Goal: Information Seeking & Learning: Learn about a topic

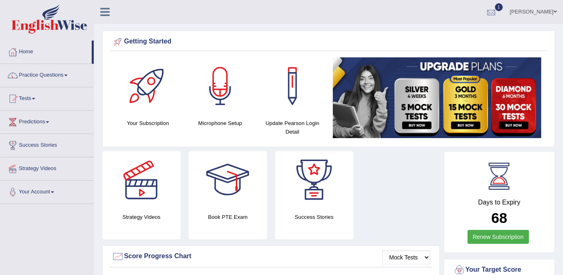
click at [497, 14] on div at bounding box center [491, 12] width 12 height 12
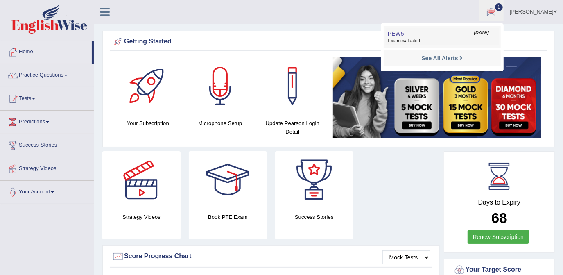
click at [413, 43] on span "Exam evaluated" at bounding box center [442, 41] width 109 height 7
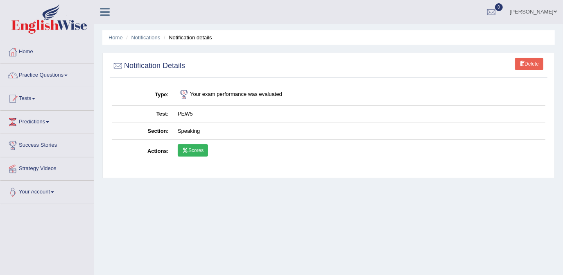
click at [194, 149] on link "Scores" at bounding box center [193, 150] width 30 height 12
click at [43, 122] on link "Predictions" at bounding box center [46, 121] width 93 height 20
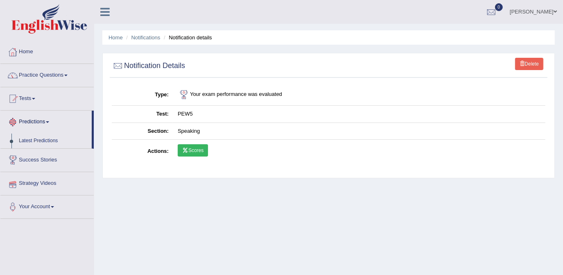
click at [43, 122] on link "Predictions" at bounding box center [45, 121] width 91 height 20
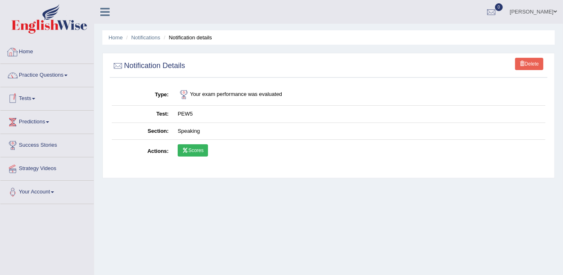
click at [183, 150] on icon at bounding box center [185, 150] width 6 height 5
click at [57, 78] on link "Practice Questions" at bounding box center [46, 74] width 93 height 20
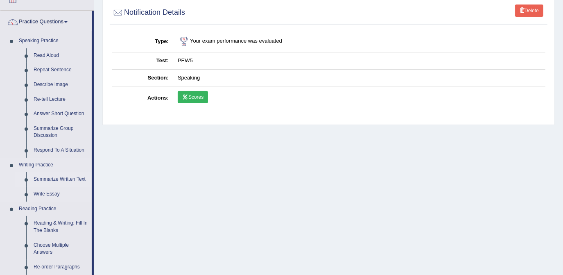
scroll to position [37, 0]
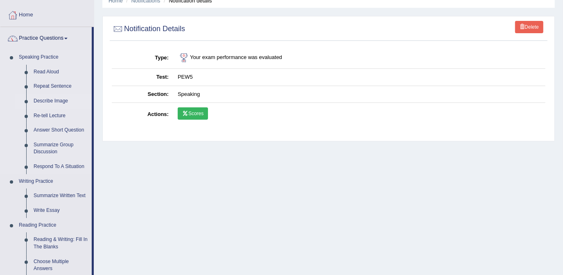
click at [53, 104] on link "Describe Image" at bounding box center [61, 101] width 62 height 15
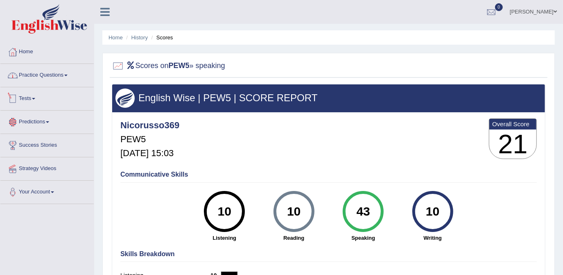
click at [26, 77] on link "Practice Questions" at bounding box center [46, 74] width 93 height 20
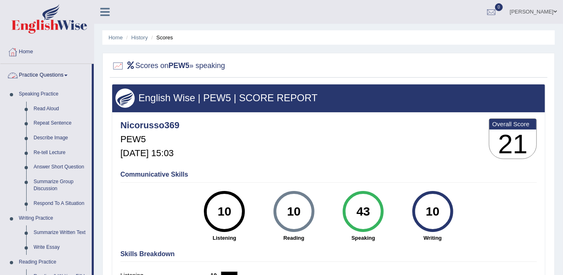
click at [26, 77] on link "Practice Questions" at bounding box center [45, 74] width 91 height 20
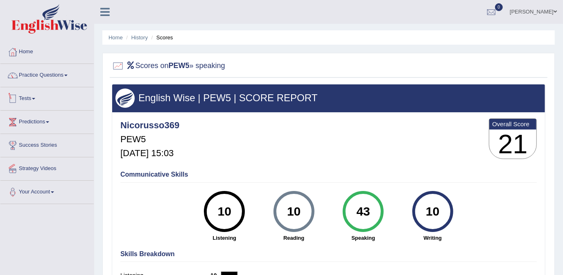
click at [29, 97] on link "Tests" at bounding box center [46, 97] width 93 height 20
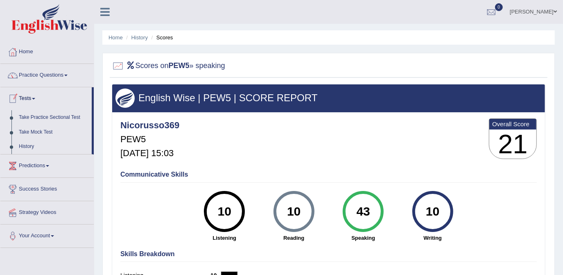
click at [29, 97] on link "Tests" at bounding box center [45, 97] width 91 height 20
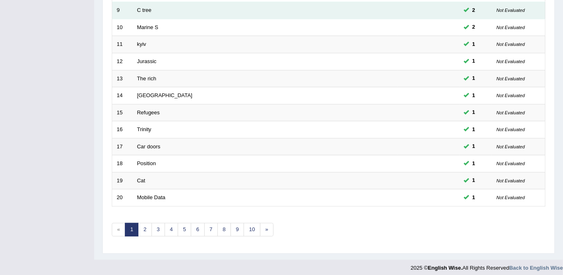
scroll to position [265, 0]
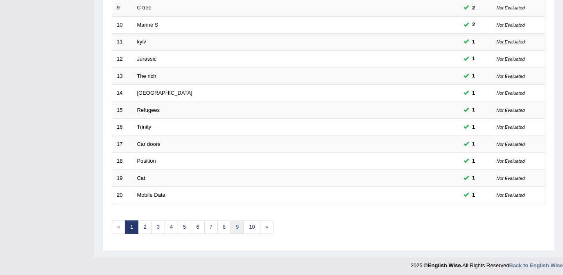
click at [237, 225] on link "9" at bounding box center [238, 227] width 14 height 14
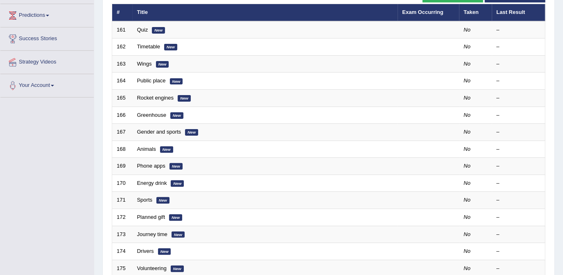
scroll to position [111, 0]
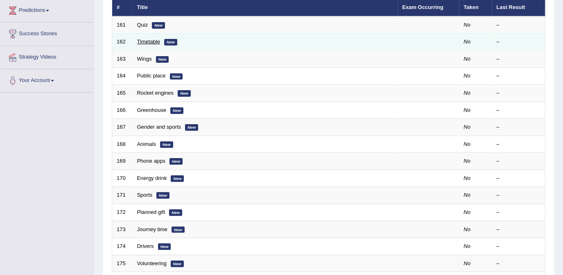
click at [146, 40] on link "Timetable" at bounding box center [148, 41] width 23 height 6
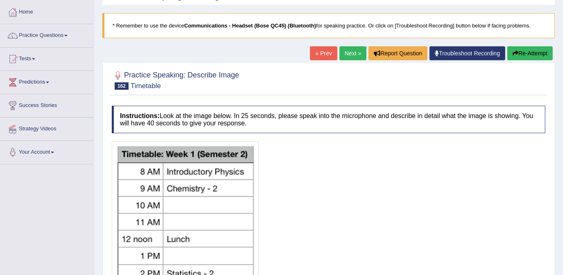
scroll to position [37, 0]
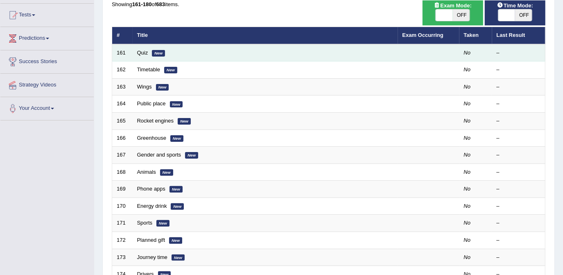
scroll to position [77, 0]
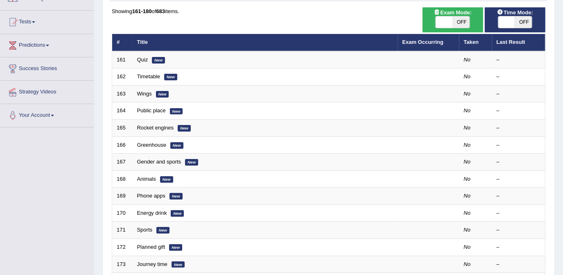
click at [525, 22] on span "OFF" at bounding box center [523, 21] width 17 height 11
checkbox input "true"
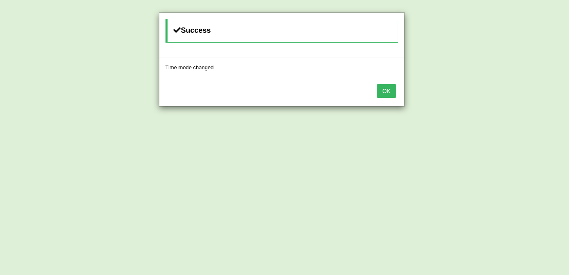
click at [391, 88] on button "OK" at bounding box center [386, 91] width 19 height 14
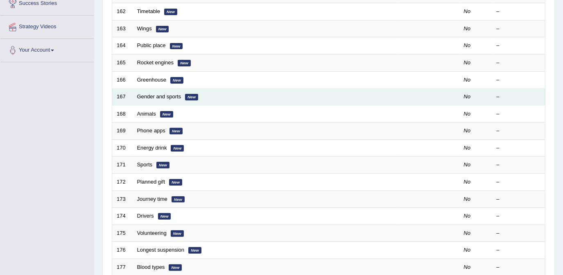
scroll to position [151, 0]
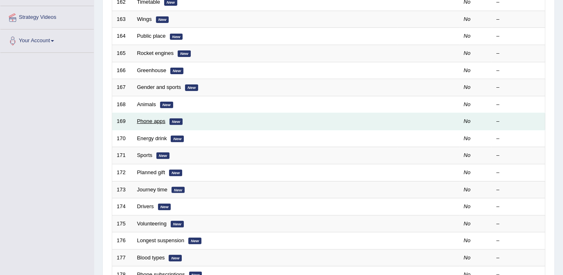
click at [141, 120] on link "Phone apps" at bounding box center [151, 121] width 28 height 6
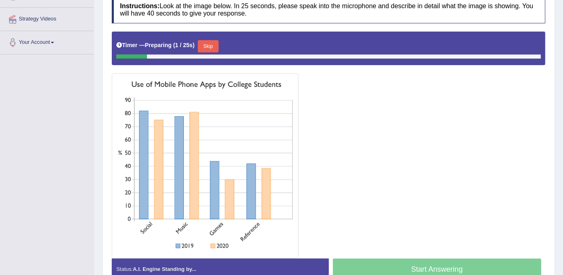
scroll to position [149, 0]
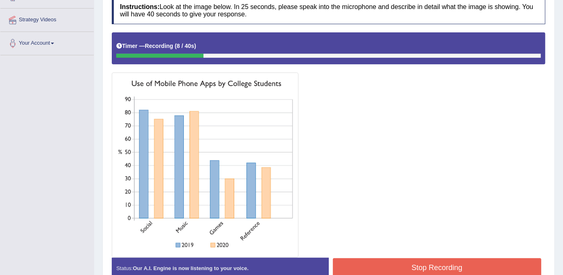
click at [375, 147] on div at bounding box center [329, 144] width 434 height 224
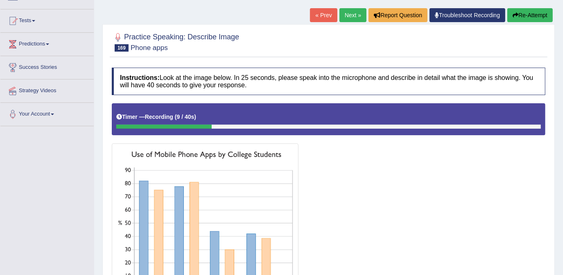
scroll to position [74, 0]
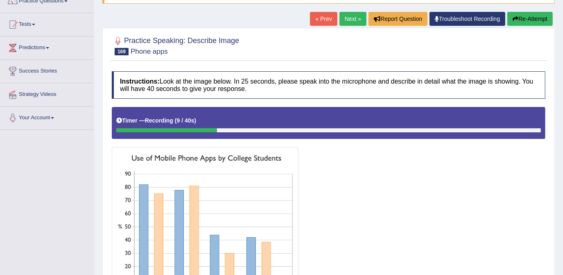
click at [518, 20] on button "Re-Attempt" at bounding box center [529, 19] width 45 height 14
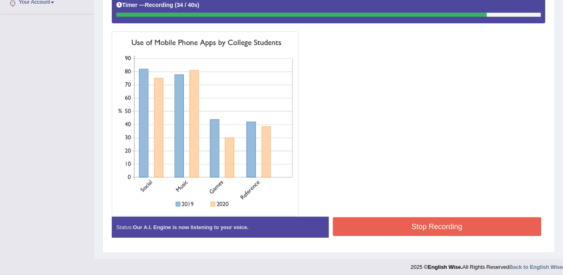
scroll to position [190, 0]
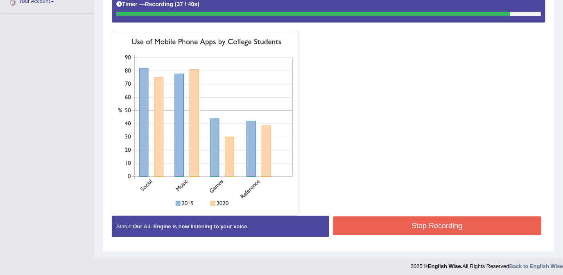
click at [404, 225] on button "Stop Recording" at bounding box center [437, 225] width 209 height 19
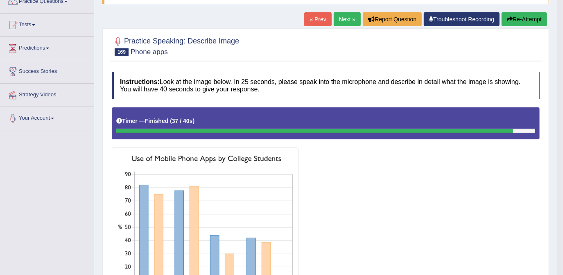
scroll to position [17, 0]
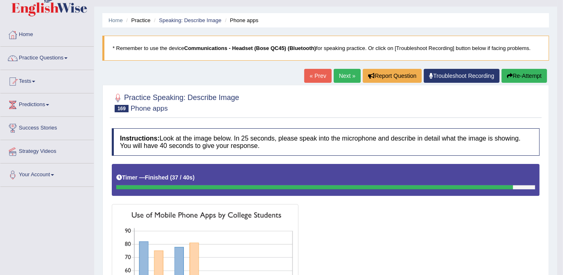
click at [524, 71] on button "Re-Attempt" at bounding box center [524, 76] width 45 height 14
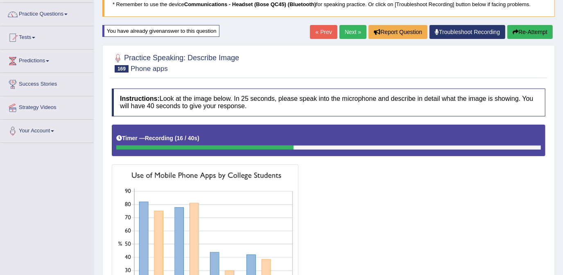
scroll to position [54, 0]
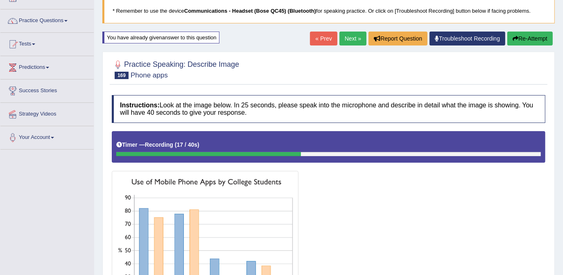
click at [519, 38] on button "Re-Attempt" at bounding box center [529, 39] width 45 height 14
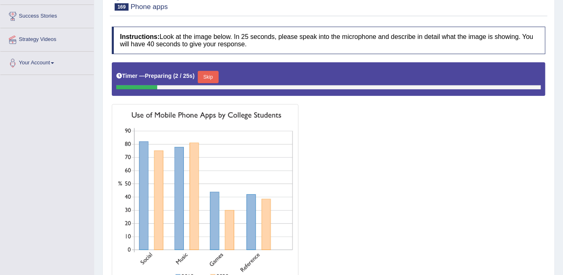
click at [213, 76] on button "Skip" at bounding box center [208, 77] width 20 height 12
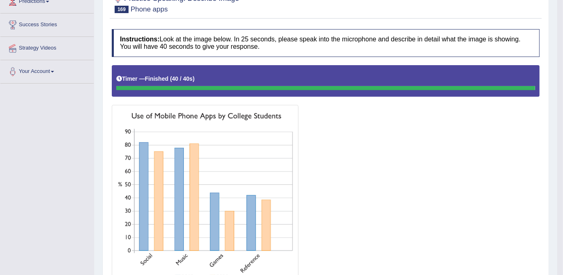
scroll to position [92, 0]
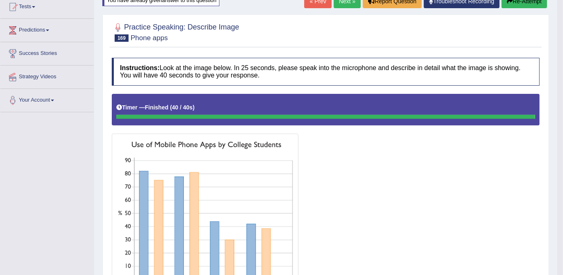
click at [345, 8] on div "« Prev Next » Report Question Troubleshoot Recording Re-Attempt" at bounding box center [426, 2] width 245 height 16
click at [345, 6] on link "Next »" at bounding box center [347, 1] width 27 height 14
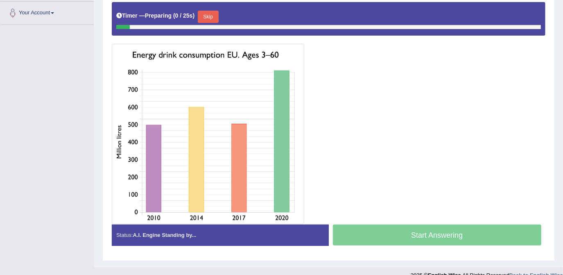
scroll to position [186, 0]
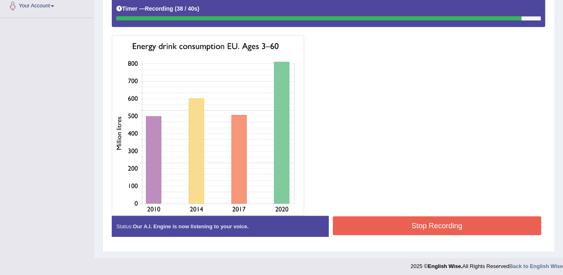
click at [436, 223] on button "Stop Recording" at bounding box center [437, 225] width 209 height 19
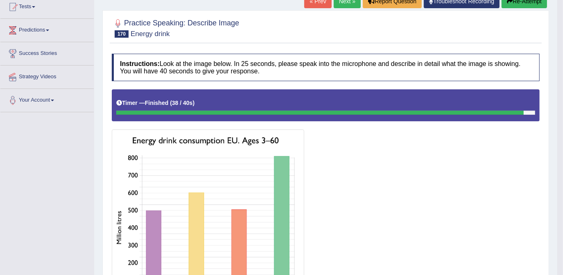
scroll to position [50, 0]
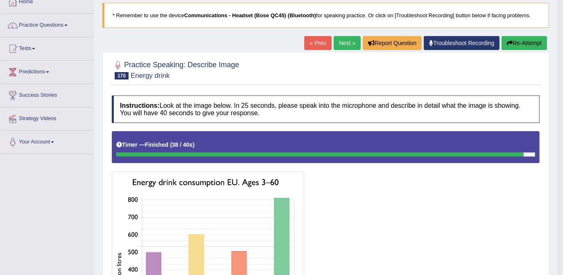
click at [514, 44] on button "Re-Attempt" at bounding box center [524, 43] width 45 height 14
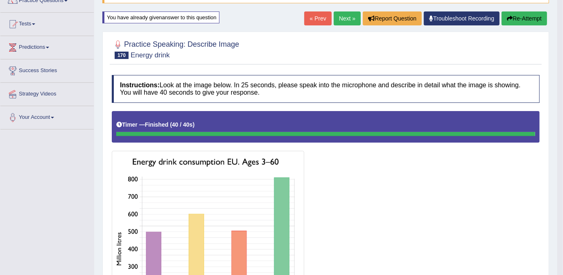
scroll to position [54, 0]
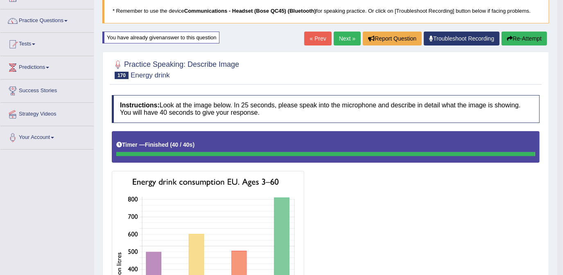
click at [518, 34] on button "Re-Attempt" at bounding box center [524, 39] width 45 height 14
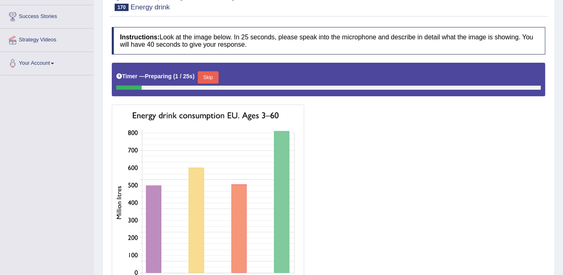
click at [208, 72] on button "Skip" at bounding box center [208, 77] width 20 height 12
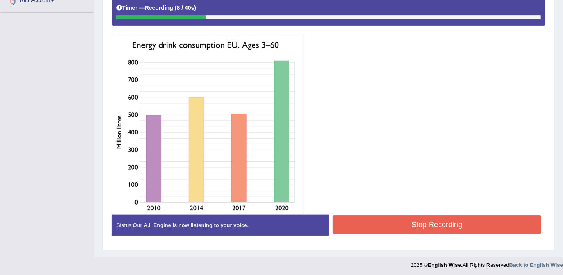
scroll to position [192, 0]
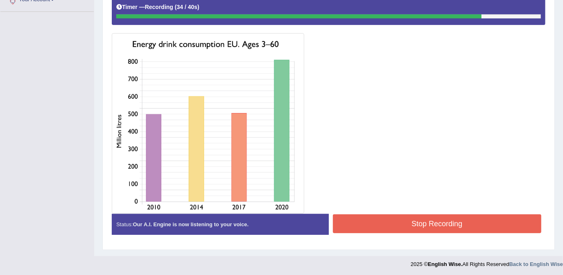
click at [431, 222] on button "Stop Recording" at bounding box center [437, 223] width 209 height 19
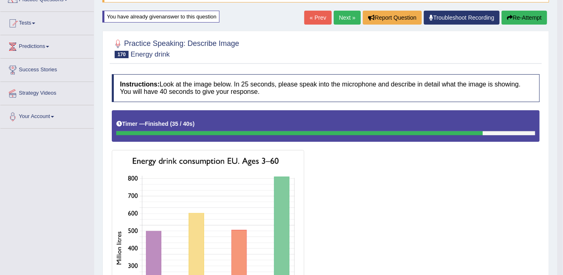
scroll to position [6, 0]
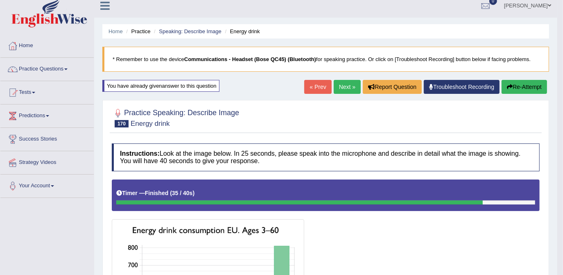
click at [341, 85] on link "Next »" at bounding box center [347, 87] width 27 height 14
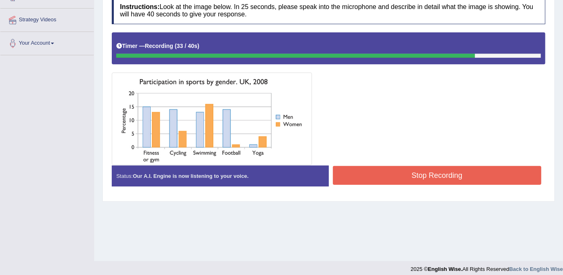
click at [387, 171] on button "Stop Recording" at bounding box center [437, 175] width 209 height 19
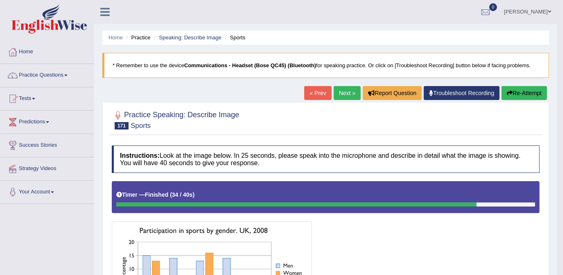
click at [515, 92] on button "Re-Attempt" at bounding box center [524, 93] width 45 height 14
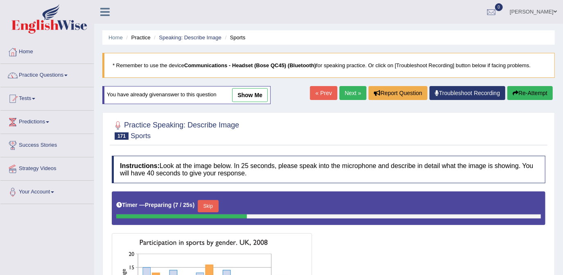
click at [354, 93] on link "Next »" at bounding box center [352, 93] width 27 height 14
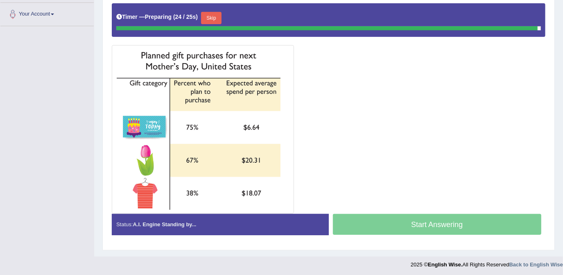
scroll to position [176, 0]
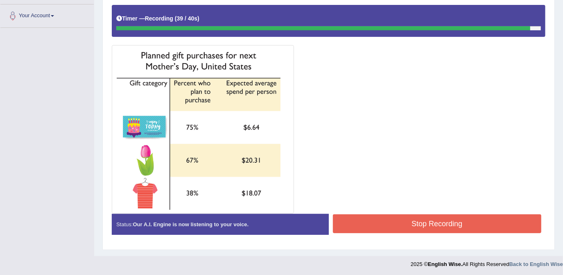
click at [391, 219] on button "Stop Recording" at bounding box center [437, 223] width 209 height 19
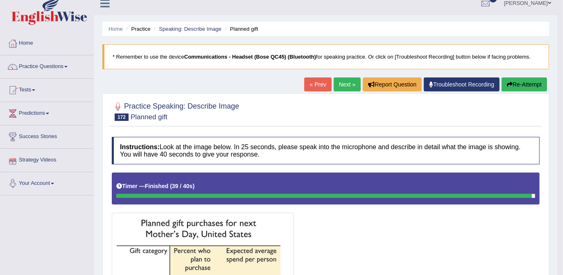
scroll to position [1, 0]
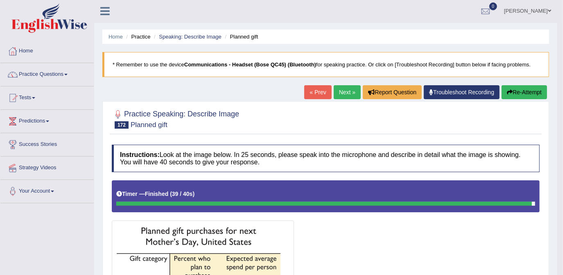
click at [45, 76] on link "Practice Questions" at bounding box center [46, 73] width 93 height 20
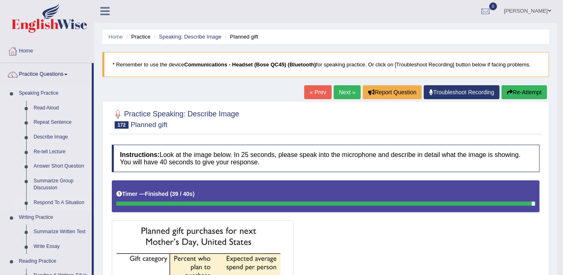
click at [55, 203] on link "Respond To A Situation" at bounding box center [61, 202] width 62 height 15
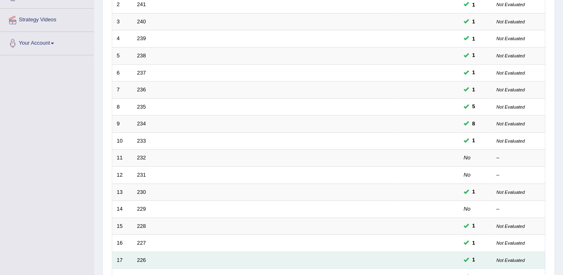
scroll to position [265, 0]
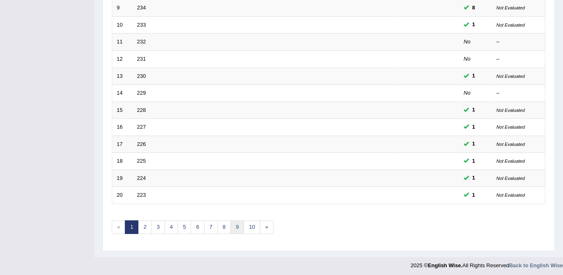
click at [231, 224] on link "9" at bounding box center [238, 227] width 14 height 14
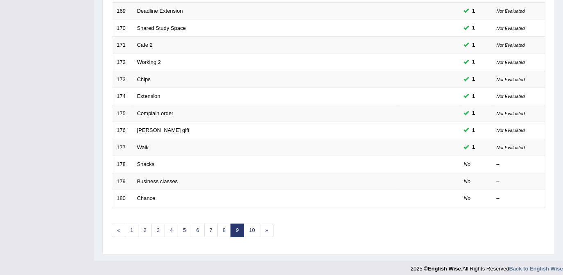
scroll to position [265, 0]
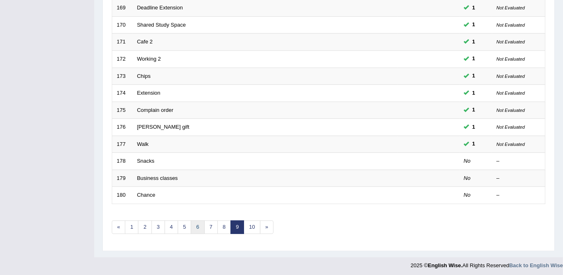
click at [197, 223] on link "6" at bounding box center [198, 227] width 14 height 14
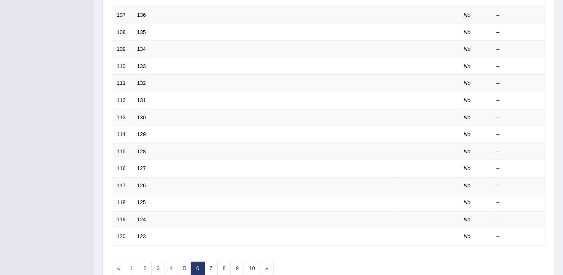
scroll to position [74, 0]
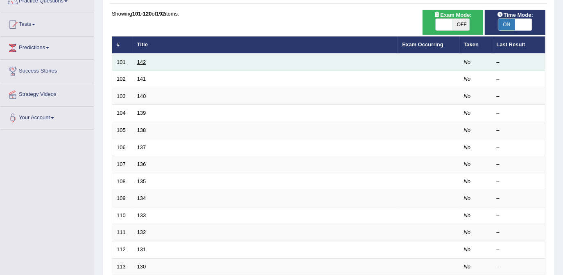
click at [145, 60] on link "142" at bounding box center [141, 62] width 9 height 6
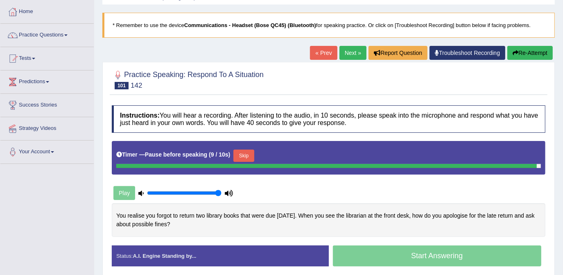
scroll to position [37, 0]
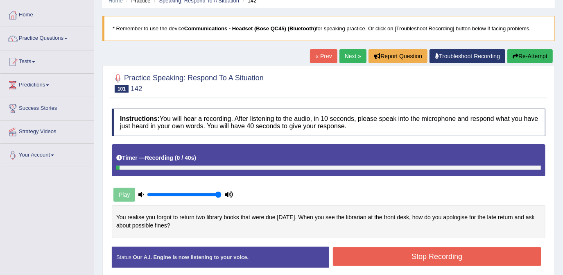
click at [522, 61] on button "Re-Attempt" at bounding box center [529, 56] width 45 height 14
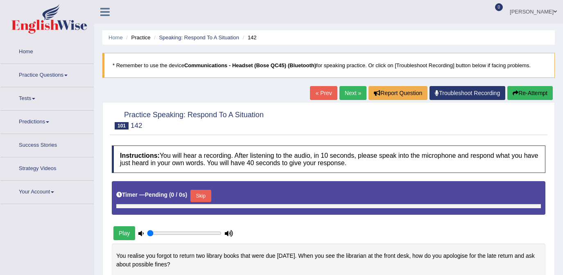
scroll to position [37, 0]
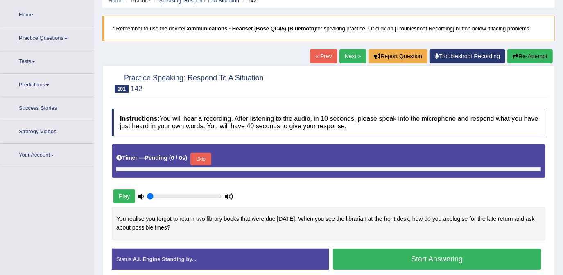
type input "1"
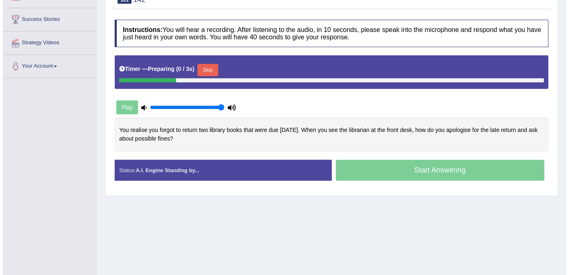
scroll to position [149, 0]
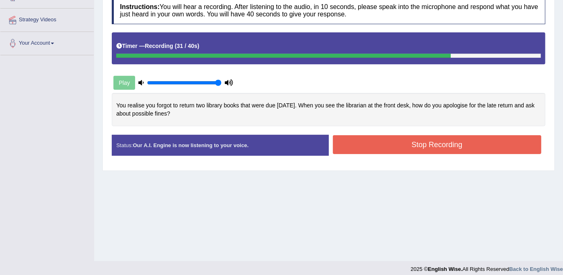
click at [355, 146] on button "Stop Recording" at bounding box center [437, 144] width 209 height 19
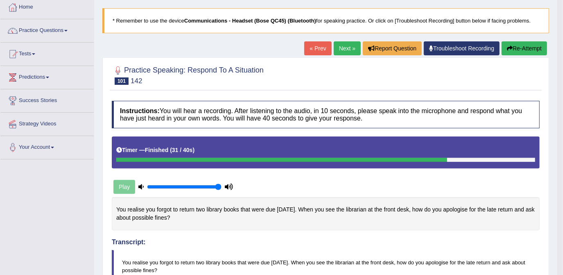
scroll to position [44, 0]
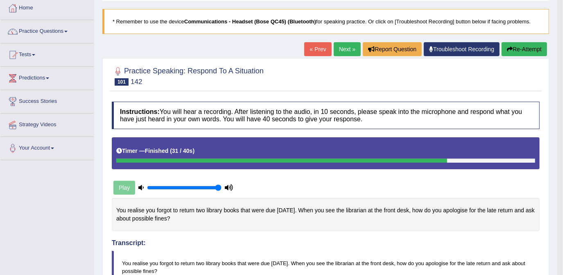
click at [519, 51] on button "Re-Attempt" at bounding box center [524, 49] width 45 height 14
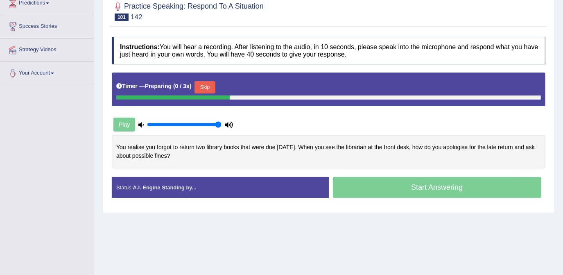
scroll to position [118, 0]
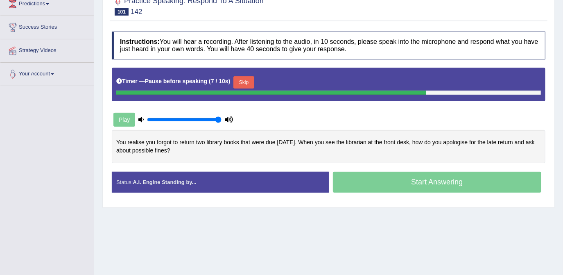
click at [239, 75] on div "Timer — Pause before speaking ( 7 / 10s ) Skip" at bounding box center [328, 82] width 425 height 16
click at [241, 84] on button "Skip" at bounding box center [243, 82] width 20 height 12
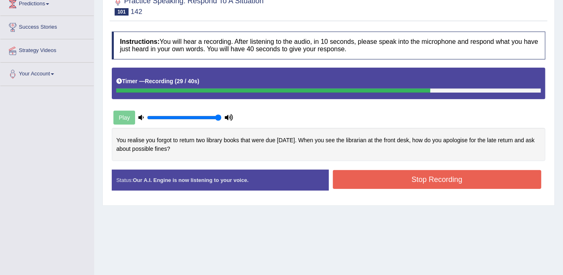
click at [397, 185] on button "Stop Recording" at bounding box center [437, 179] width 209 height 19
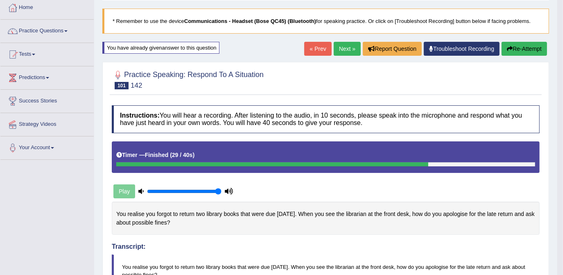
scroll to position [43, 0]
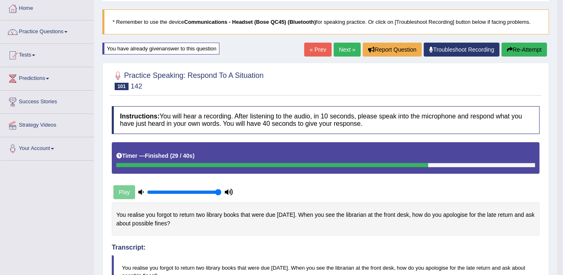
click at [353, 53] on link "Next »" at bounding box center [347, 50] width 27 height 14
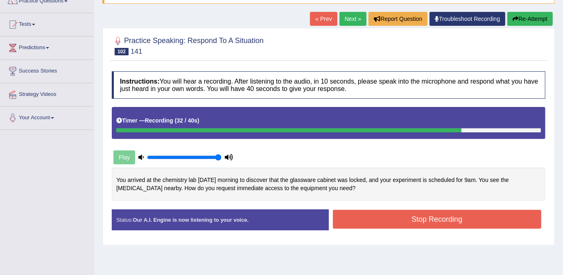
click at [433, 216] on button "Stop Recording" at bounding box center [437, 219] width 209 height 19
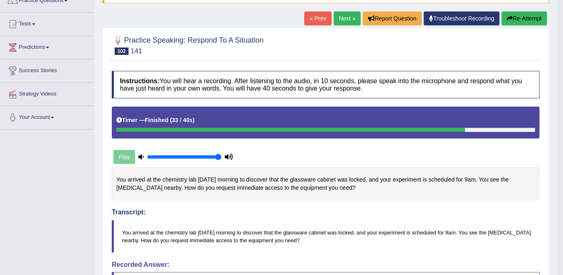
scroll to position [74, 0]
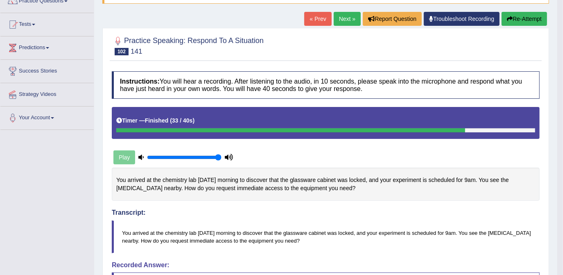
click at [348, 19] on link "Next »" at bounding box center [347, 19] width 27 height 14
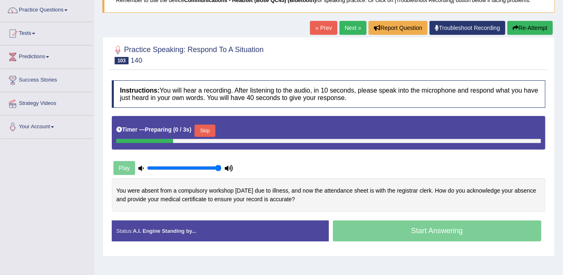
scroll to position [74, 0]
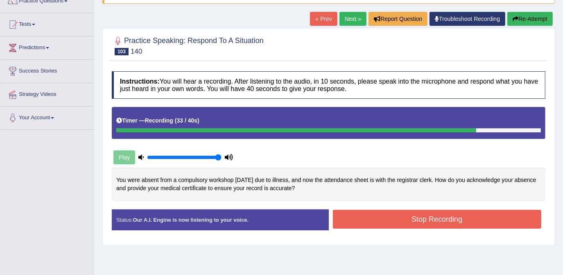
click at [379, 232] on div "Status: Our A.I. Engine is now listening to your voice. Start Answering Stop Re…" at bounding box center [329, 223] width 434 height 29
click at [390, 211] on button "Stop Recording" at bounding box center [437, 219] width 209 height 19
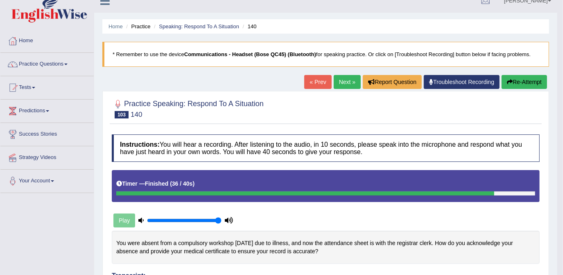
scroll to position [0, 0]
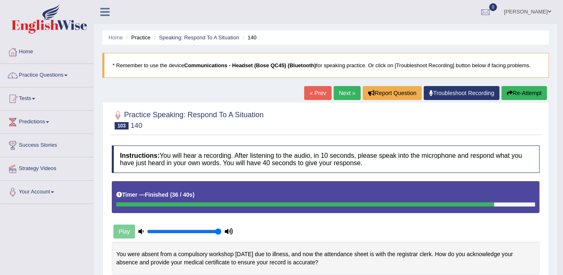
click at [341, 86] on link "Next »" at bounding box center [347, 93] width 27 height 14
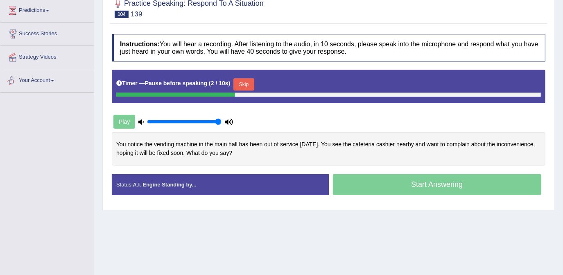
click at [250, 84] on button "Skip" at bounding box center [243, 84] width 20 height 12
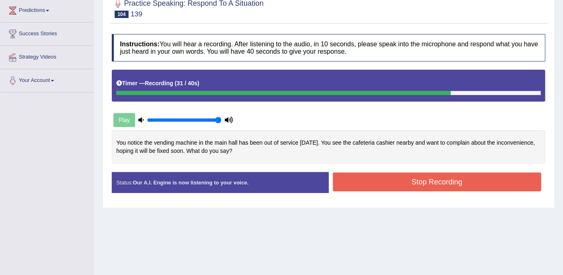
click at [390, 187] on button "Stop Recording" at bounding box center [437, 181] width 209 height 19
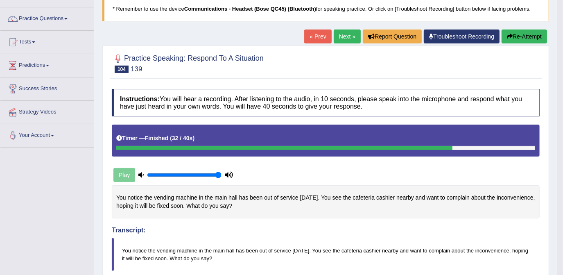
scroll to position [37, 0]
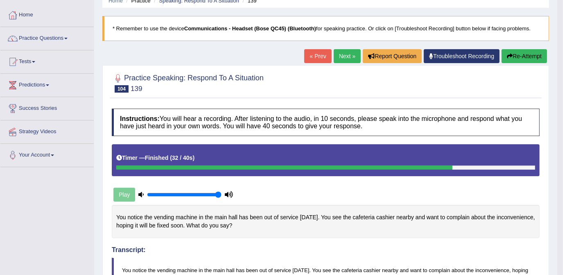
click at [354, 50] on link "Next »" at bounding box center [347, 56] width 27 height 14
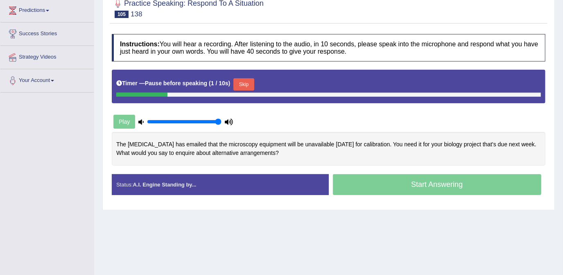
click at [240, 82] on button "Skip" at bounding box center [243, 84] width 20 height 12
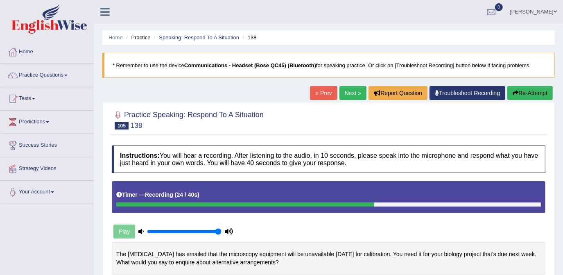
click at [545, 93] on button "Re-Attempt" at bounding box center [529, 93] width 45 height 14
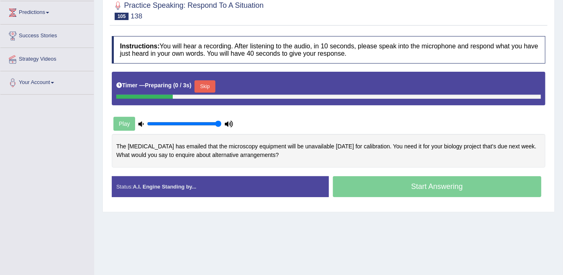
scroll to position [111, 0]
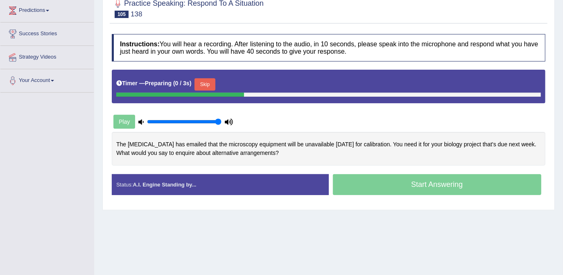
click at [210, 83] on button "Skip" at bounding box center [204, 84] width 20 height 12
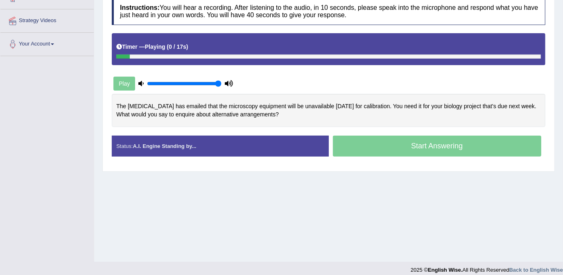
scroll to position [149, 0]
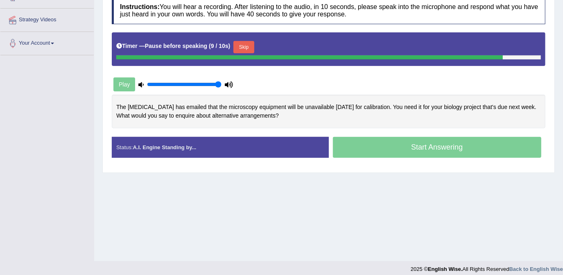
click at [244, 45] on button "Skip" at bounding box center [243, 47] width 20 height 12
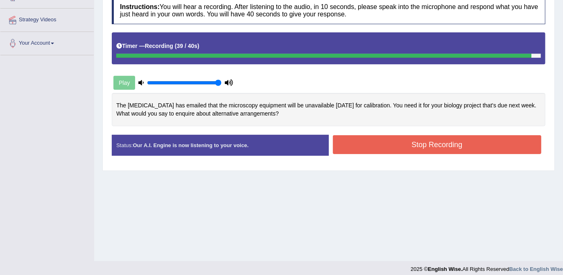
click at [386, 143] on button "Stop Recording" at bounding box center [437, 144] width 209 height 19
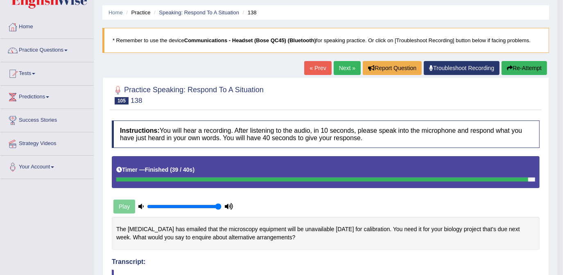
scroll to position [0, 0]
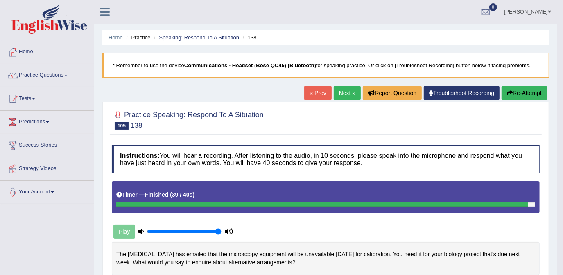
click at [324, 95] on link "« Prev" at bounding box center [317, 93] width 27 height 14
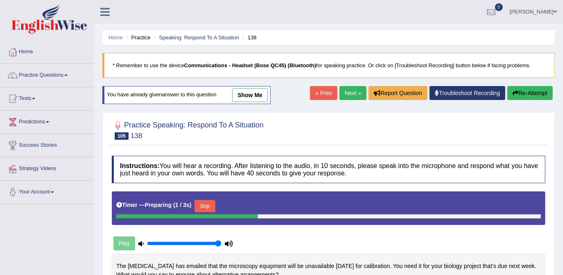
click at [345, 94] on link "Next »" at bounding box center [352, 93] width 27 height 14
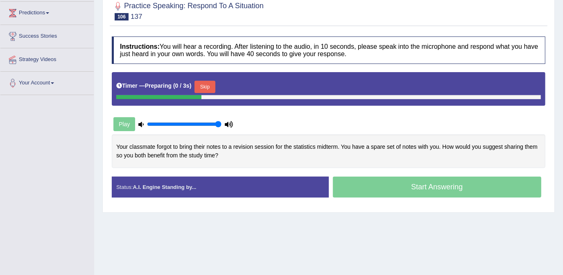
scroll to position [111, 0]
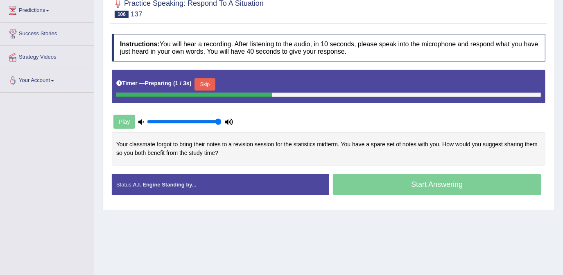
click at [197, 82] on button "Skip" at bounding box center [204, 84] width 20 height 12
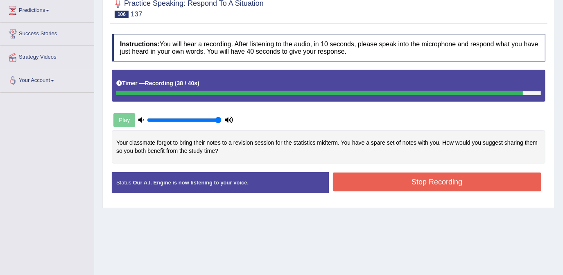
click at [441, 184] on button "Stop Recording" at bounding box center [437, 181] width 209 height 19
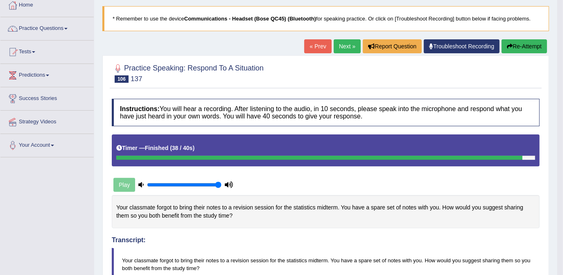
scroll to position [37, 0]
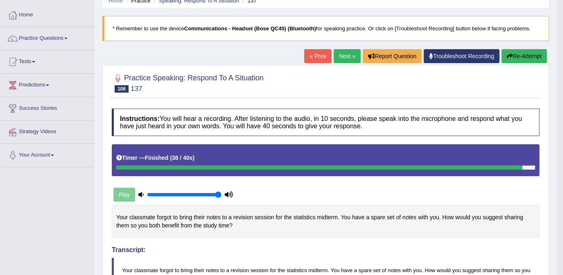
click at [343, 55] on link "Next »" at bounding box center [347, 56] width 27 height 14
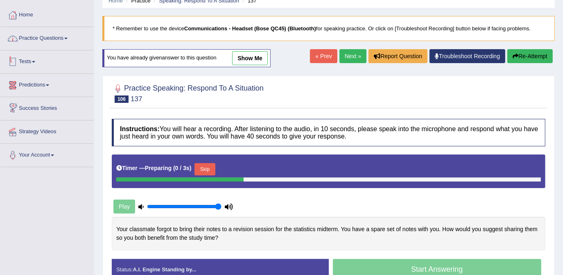
click at [34, 40] on link "Practice Questions" at bounding box center [46, 37] width 93 height 20
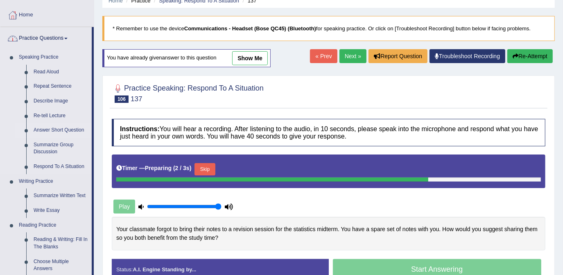
click at [53, 133] on link "Answer Short Question" at bounding box center [61, 130] width 62 height 15
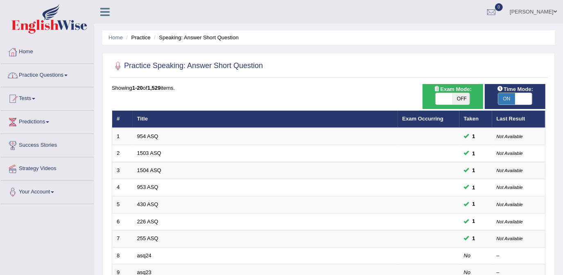
click at [37, 76] on link "Practice Questions" at bounding box center [46, 74] width 93 height 20
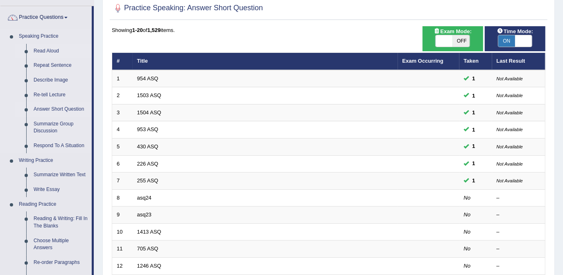
scroll to position [74, 0]
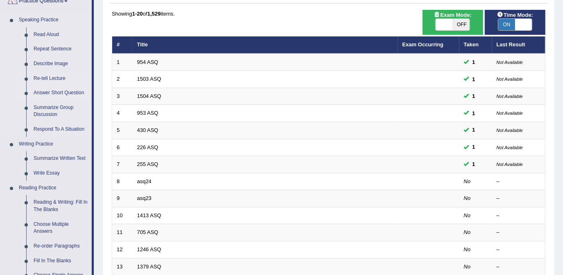
click at [45, 75] on link "Re-tell Lecture" at bounding box center [61, 78] width 62 height 15
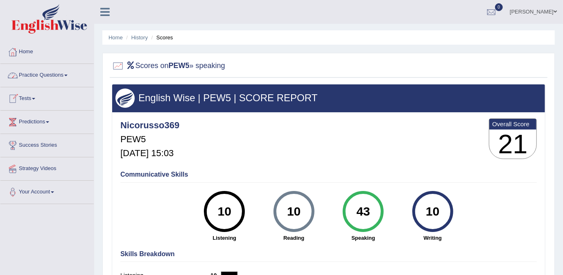
click at [50, 74] on link "Practice Questions" at bounding box center [46, 74] width 93 height 20
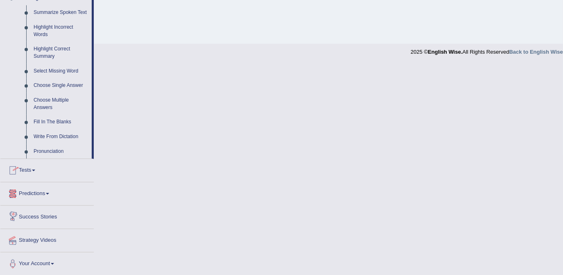
click at [31, 172] on link "Tests" at bounding box center [46, 169] width 93 height 20
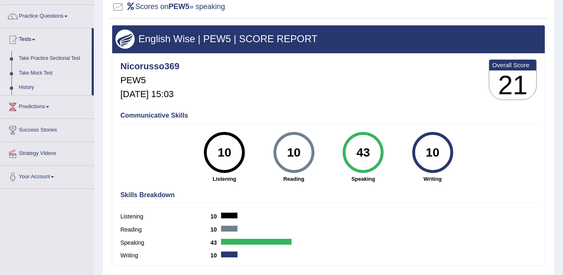
scroll to position [59, 0]
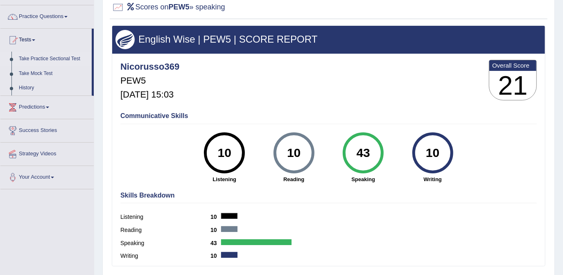
click at [34, 59] on link "Take Practice Sectional Test" at bounding box center [53, 59] width 77 height 15
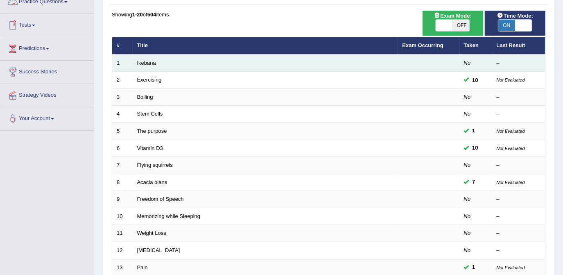
scroll to position [74, 0]
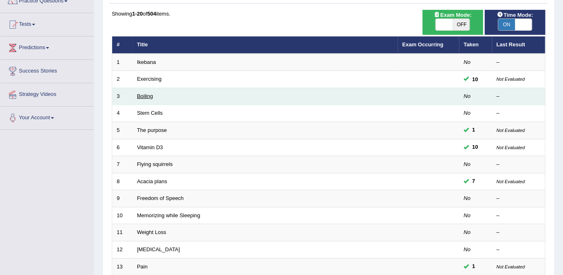
click at [146, 96] on link "Boiling" at bounding box center [145, 96] width 16 height 6
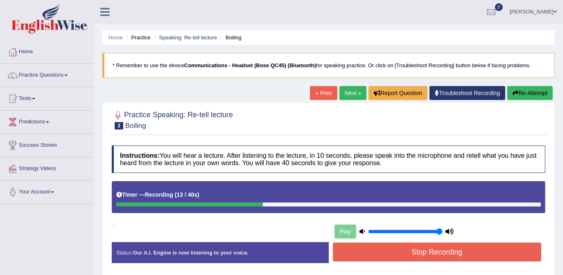
click at [521, 95] on button "Re-Attempt" at bounding box center [529, 93] width 45 height 14
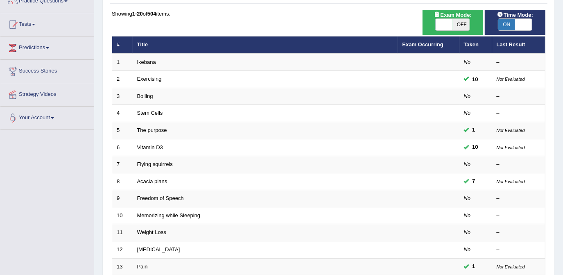
click at [509, 23] on span "ON" at bounding box center [506, 24] width 17 height 11
checkbox input "false"
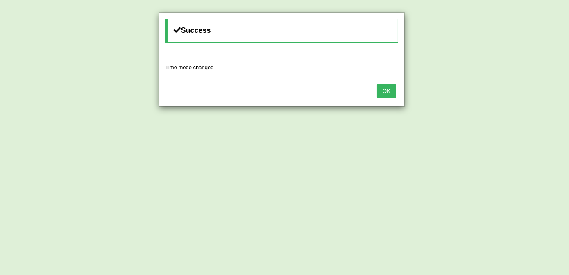
click at [393, 87] on button "OK" at bounding box center [386, 91] width 19 height 14
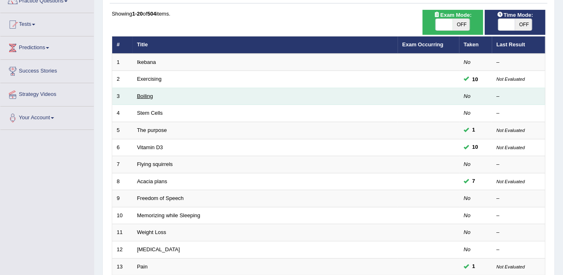
click at [145, 95] on link "Boiling" at bounding box center [145, 96] width 16 height 6
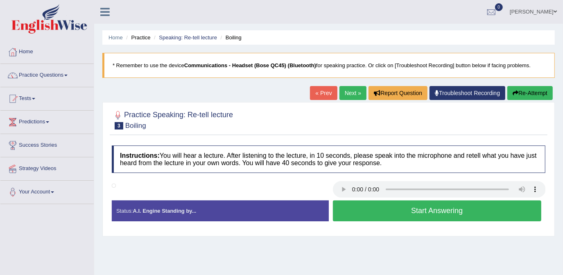
click at [425, 212] on button "Start Answering" at bounding box center [437, 210] width 209 height 21
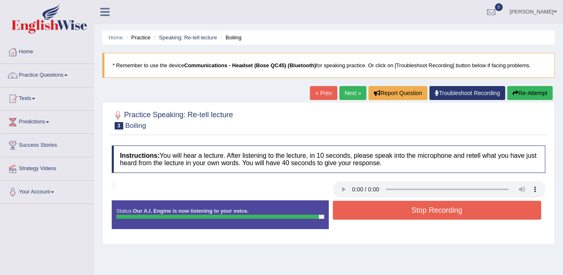
click at [425, 212] on button "Stop Recording" at bounding box center [437, 210] width 209 height 19
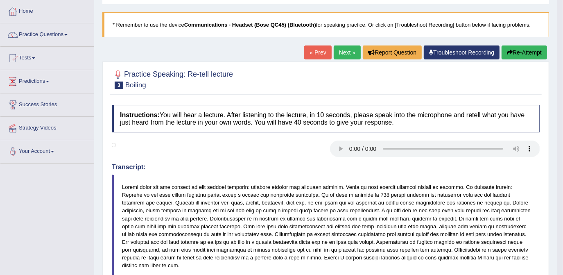
scroll to position [37, 0]
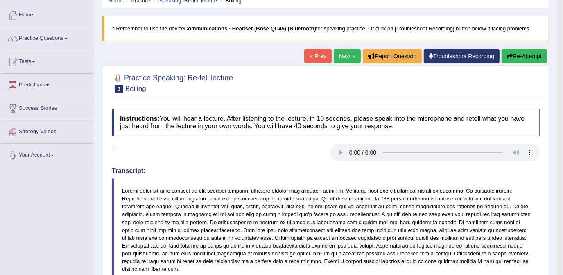
click at [532, 52] on button "Re-Attempt" at bounding box center [524, 56] width 45 height 14
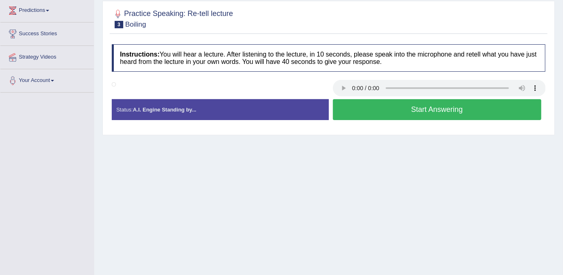
click at [382, 107] on button "Start Answering" at bounding box center [437, 109] width 209 height 21
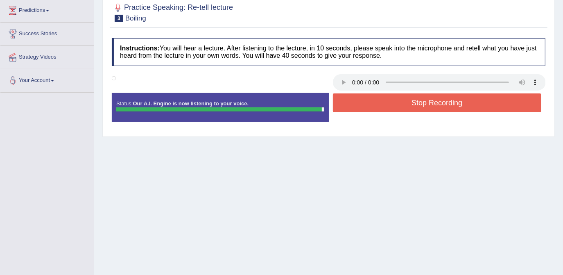
click at [385, 96] on button "Stop Recording" at bounding box center [437, 102] width 209 height 19
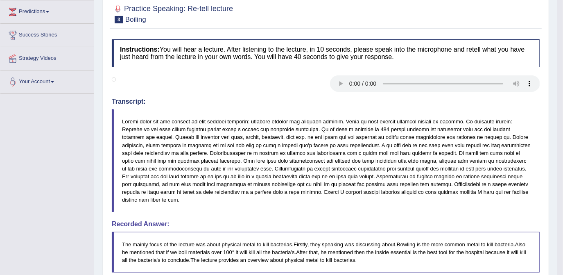
scroll to position [74, 0]
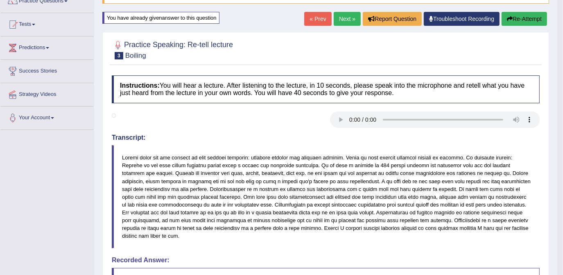
click at [522, 19] on button "Re-Attempt" at bounding box center [524, 19] width 45 height 14
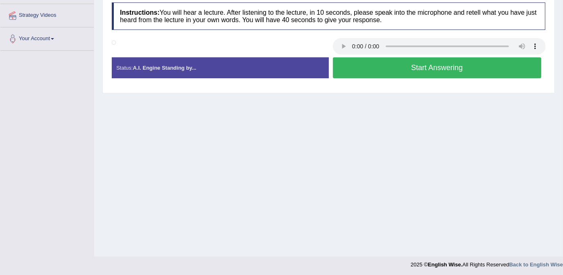
click at [381, 107] on div "Home Practice Speaking: Re-tell lecture Boiling * Remember to use the device Co…" at bounding box center [328, 51] width 469 height 409
click at [381, 72] on button "Start Answering" at bounding box center [437, 67] width 209 height 21
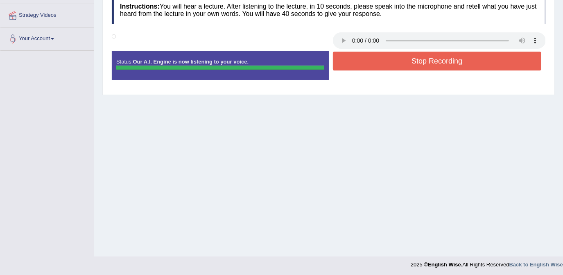
click at [374, 61] on button "Stop Recording" at bounding box center [437, 61] width 209 height 19
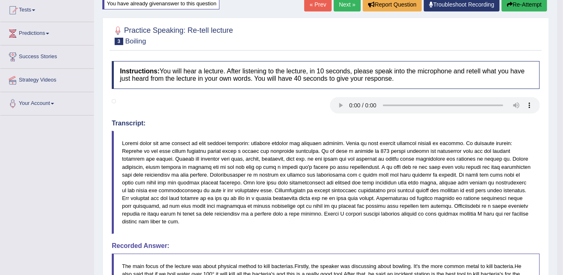
scroll to position [79, 0]
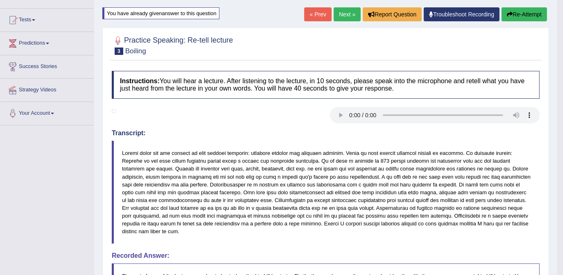
click at [346, 12] on link "Next »" at bounding box center [347, 14] width 27 height 14
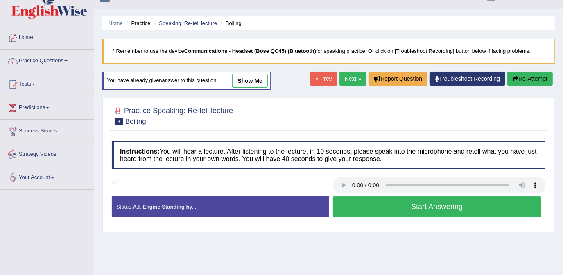
scroll to position [4, 0]
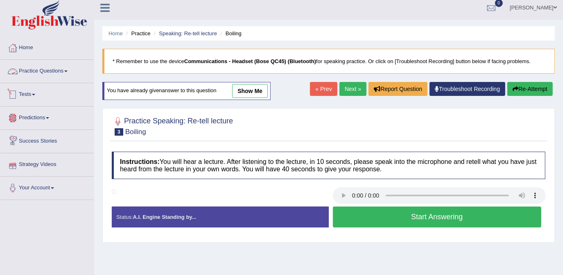
click at [29, 95] on link "Tests" at bounding box center [46, 93] width 93 height 20
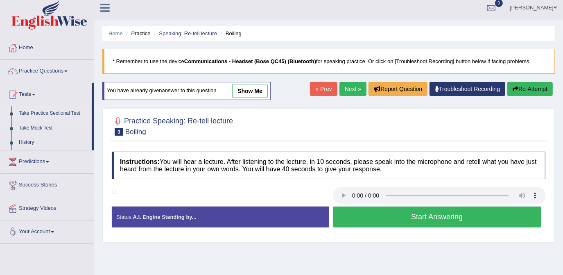
click at [40, 113] on link "Take Practice Sectional Test" at bounding box center [53, 113] width 77 height 15
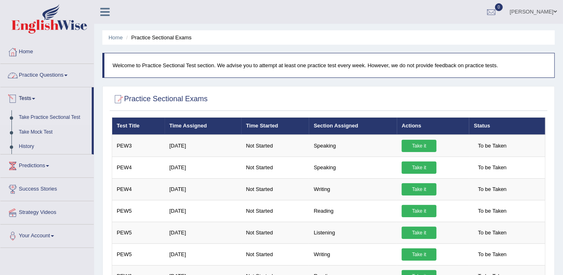
click at [44, 72] on link "Practice Questions" at bounding box center [46, 74] width 93 height 20
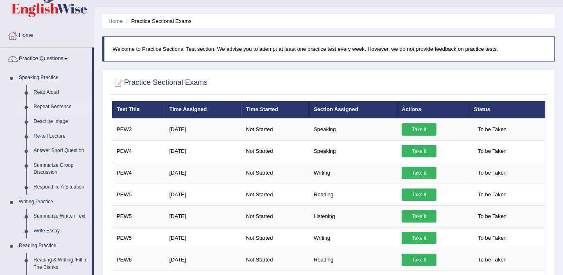
scroll to position [37, 0]
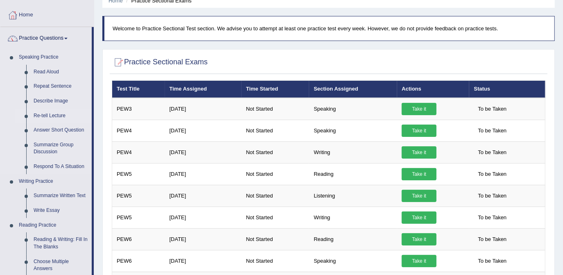
click at [54, 114] on link "Re-tell Lecture" at bounding box center [61, 116] width 62 height 15
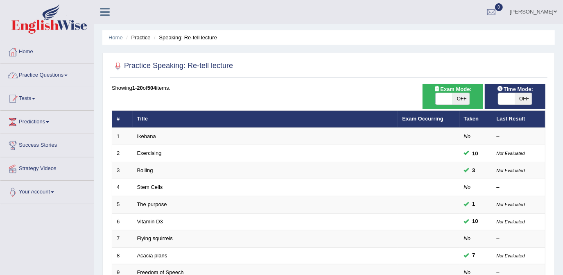
click at [36, 73] on link "Practice Questions" at bounding box center [46, 74] width 93 height 20
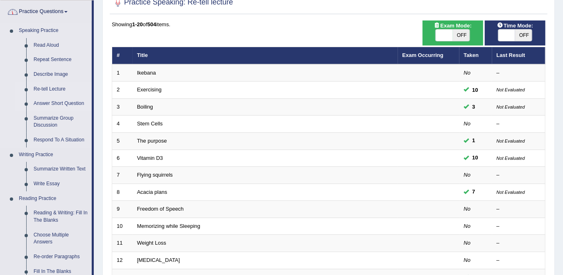
scroll to position [74, 0]
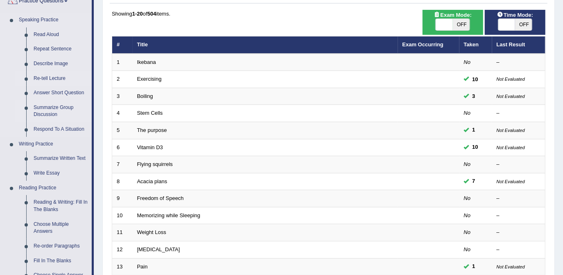
click at [54, 104] on link "Summarize Group Discussion" at bounding box center [61, 111] width 62 height 22
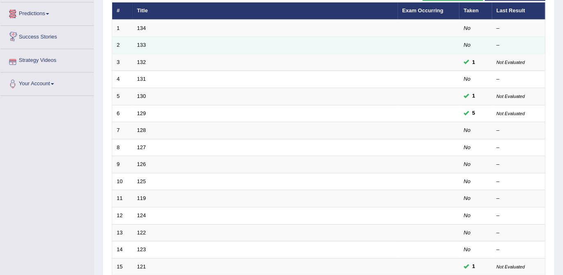
scroll to position [111, 0]
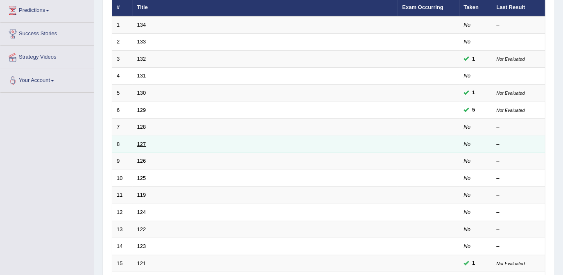
click at [142, 142] on link "127" at bounding box center [141, 144] width 9 height 6
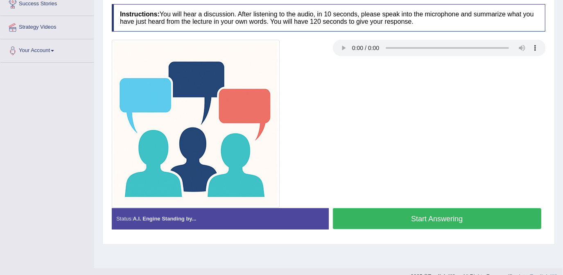
scroll to position [149, 0]
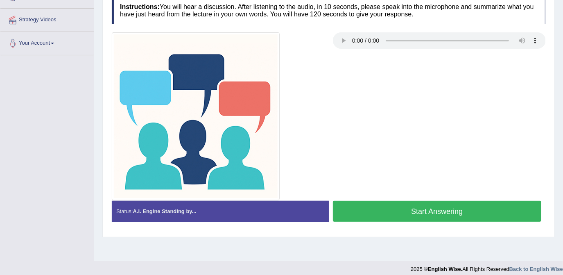
click at [455, 207] on button "Start Answering" at bounding box center [437, 211] width 209 height 21
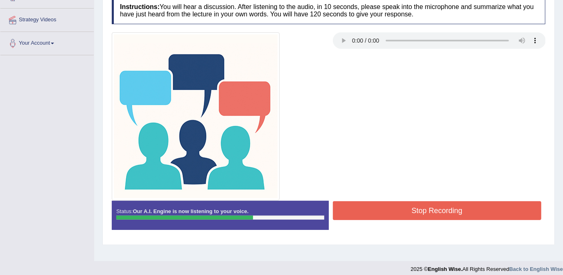
click at [452, 213] on button "Stop Recording" at bounding box center [437, 210] width 209 height 19
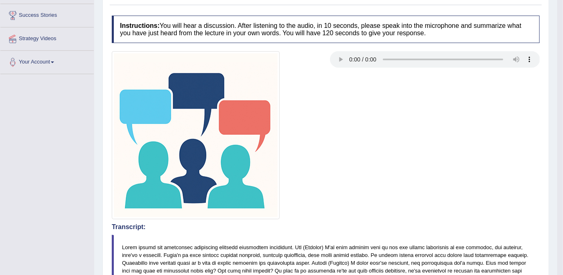
scroll to position [0, 0]
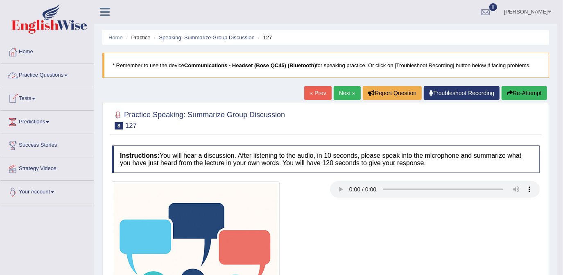
click at [29, 99] on link "Tests" at bounding box center [46, 97] width 93 height 20
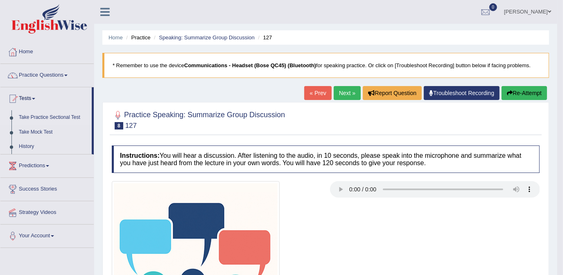
click at [43, 119] on link "Take Practice Sectional Test" at bounding box center [53, 117] width 77 height 15
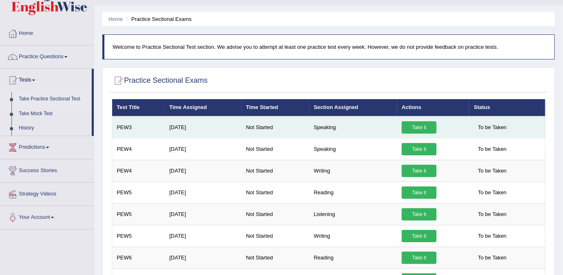
scroll to position [74, 0]
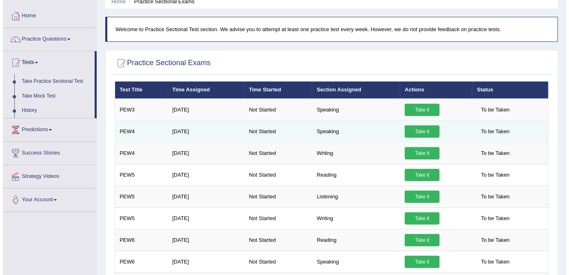
scroll to position [37, 0]
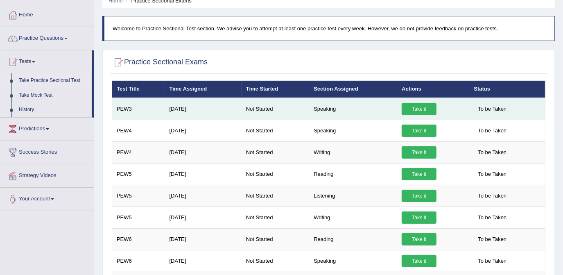
click at [421, 101] on td "Take it" at bounding box center [433, 109] width 72 height 22
click at [421, 112] on link "Take it" at bounding box center [419, 109] width 35 height 12
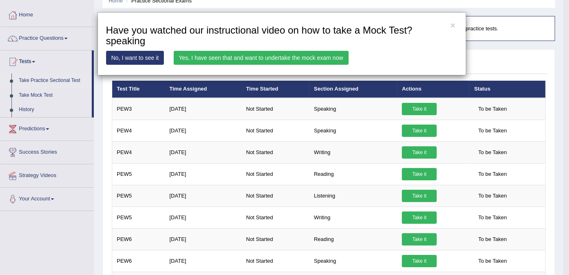
click at [280, 55] on link "Yes, I have seen that and want to undertake the mock exam now" at bounding box center [261, 58] width 175 height 14
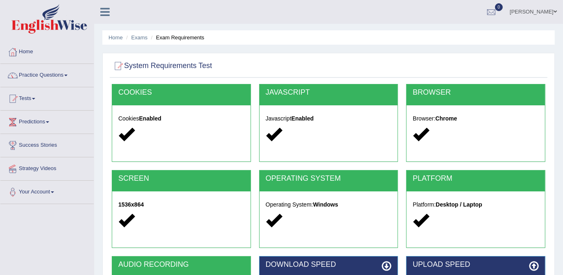
scroll to position [149, 0]
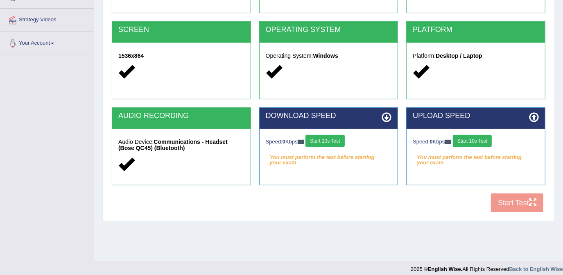
click at [334, 136] on button "Start 10s Test" at bounding box center [324, 141] width 39 height 12
click at [478, 139] on button "Start 10s Test" at bounding box center [472, 141] width 39 height 12
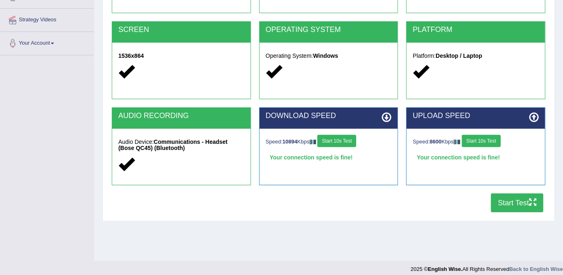
click at [505, 201] on button "Start Test" at bounding box center [517, 202] width 52 height 19
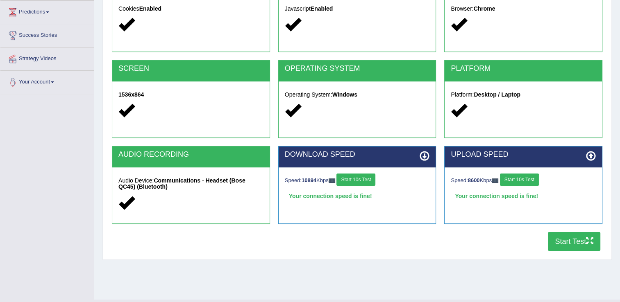
scroll to position [69, 0]
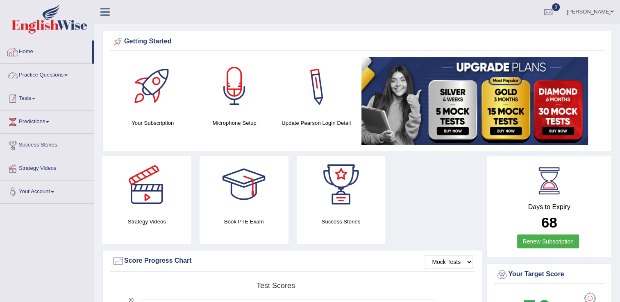
click at [40, 101] on link "Tests" at bounding box center [46, 97] width 93 height 20
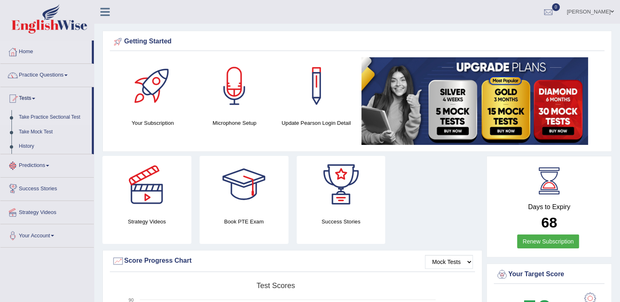
click at [41, 117] on link "Take Practice Sectional Test" at bounding box center [53, 117] width 77 height 15
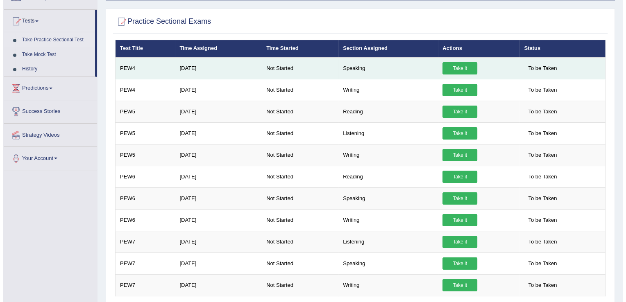
scroll to position [82, 0]
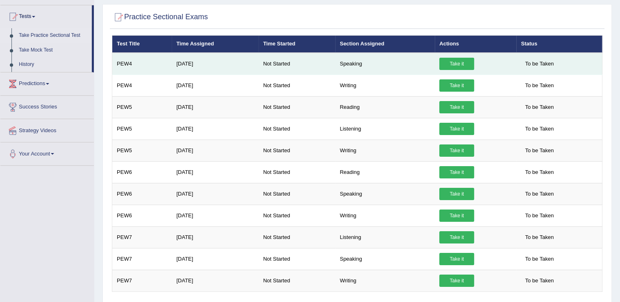
click at [449, 58] on link "Take it" at bounding box center [456, 64] width 35 height 12
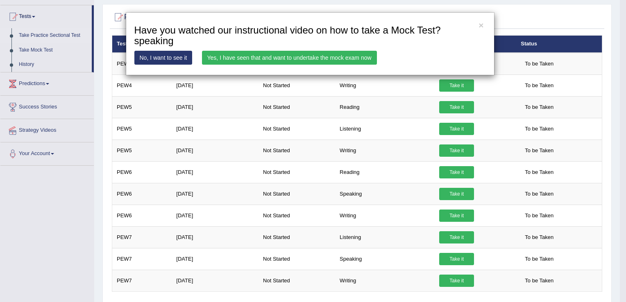
click at [267, 58] on link "Yes, I have seen that and want to undertake the mock exam now" at bounding box center [289, 58] width 175 height 14
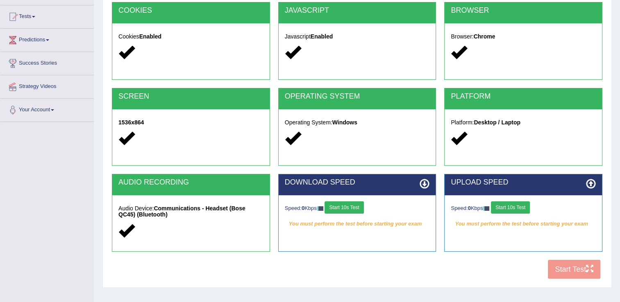
click at [579, 269] on div "COOKIES Cookies Enabled JAVASCRIPT Javascript Enabled BROWSER Browser: Chrome S…" at bounding box center [357, 142] width 494 height 281
click at [349, 201] on button "Start 10s Test" at bounding box center [343, 207] width 39 height 12
click at [523, 208] on button "Start 10s Test" at bounding box center [510, 207] width 39 height 12
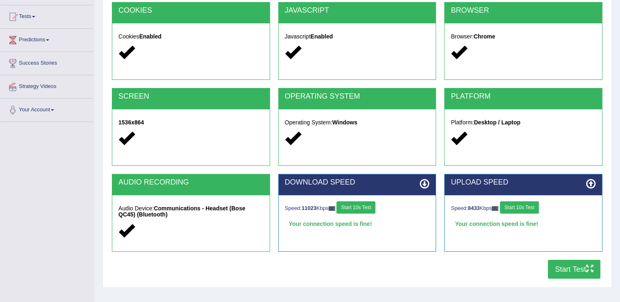
click at [579, 276] on button "Start Test" at bounding box center [573, 269] width 52 height 19
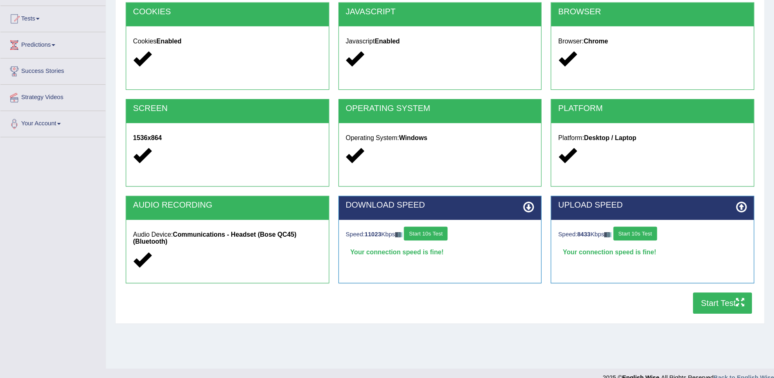
scroll to position [52, 0]
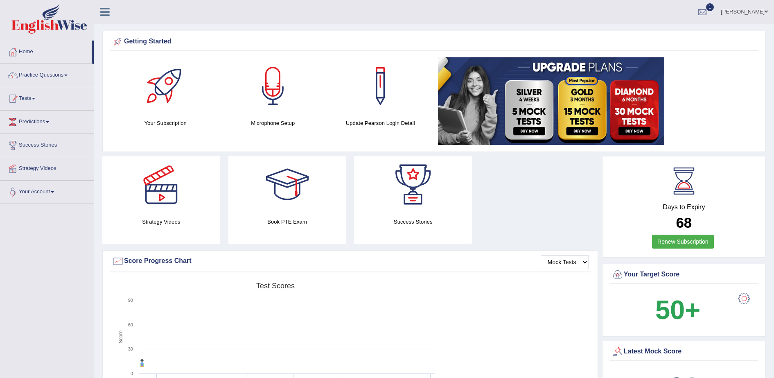
click at [37, 75] on link "Practice Questions" at bounding box center [46, 74] width 93 height 20
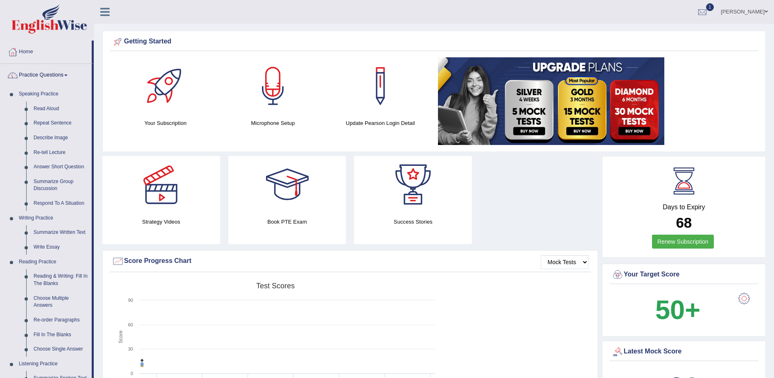
click at [37, 75] on link "Practice Questions" at bounding box center [45, 74] width 91 height 20
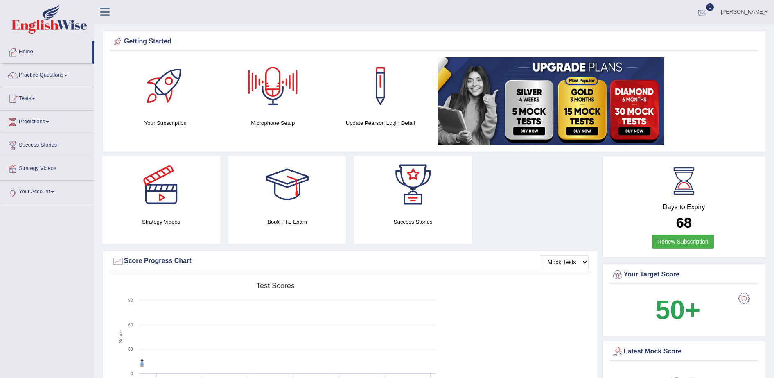
click at [705, 9] on div at bounding box center [702, 12] width 12 height 12
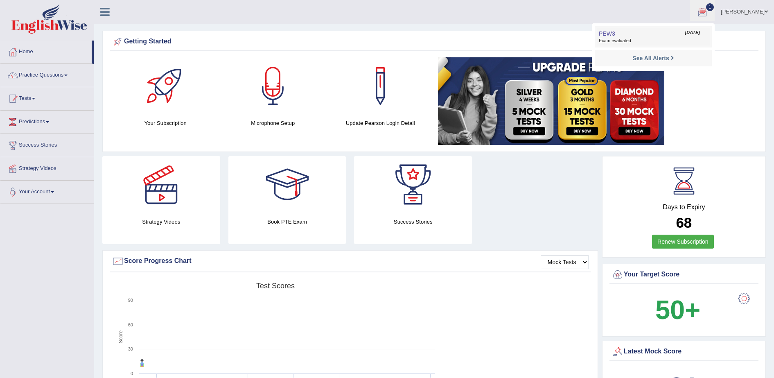
click at [645, 39] on span "Exam evaluated" at bounding box center [653, 41] width 109 height 7
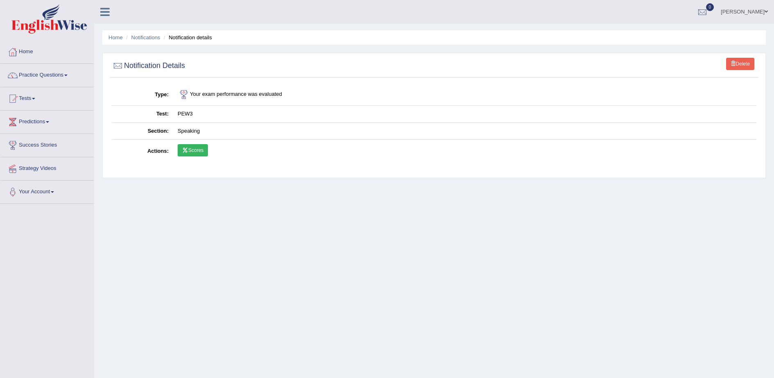
click at [200, 157] on td "Scores" at bounding box center [464, 152] width 583 height 24
click at [197, 148] on link "Scores" at bounding box center [193, 150] width 30 height 12
